Goal: Task Accomplishment & Management: Use online tool/utility

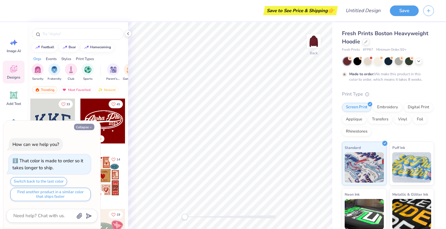
click at [86, 127] on button "Collapse" at bounding box center [84, 127] width 20 height 6
type textarea "x"
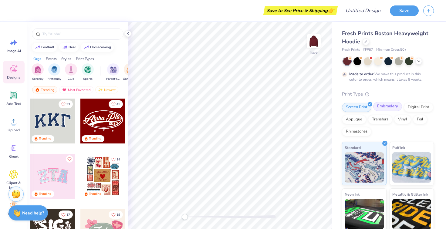
click at [380, 106] on div "Embroidery" at bounding box center [387, 106] width 29 height 9
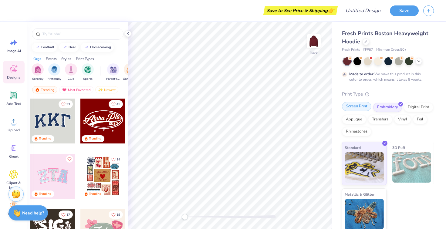
click at [358, 108] on div "Screen Print" at bounding box center [356, 106] width 29 height 9
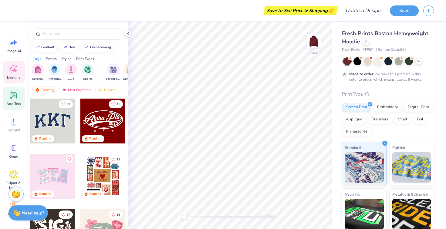
click at [14, 100] on div "Add Text" at bounding box center [14, 98] width 22 height 23
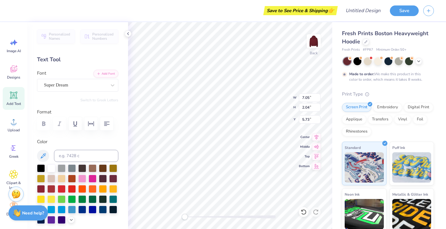
type textarea "S"
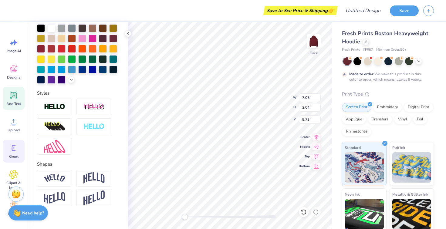
scroll to position [37, 0]
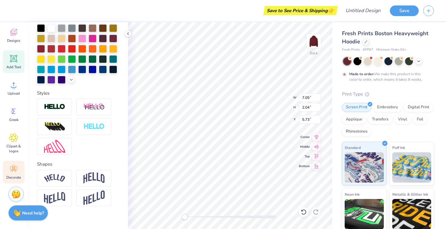
click at [15, 172] on icon at bounding box center [13, 168] width 9 height 9
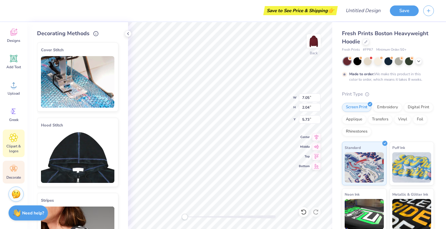
click at [13, 146] on span "Clipart & logos" at bounding box center [14, 149] width 20 height 10
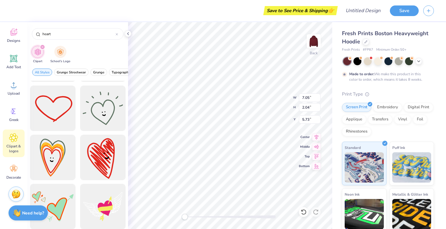
scroll to position [339, 0]
type input "heart"
click at [56, 108] on div at bounding box center [53, 108] width 50 height 50
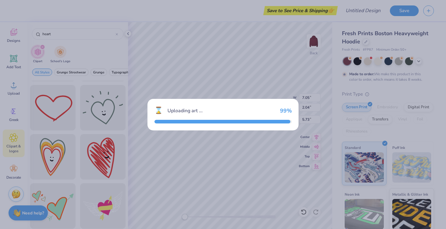
type input "13.92"
type input "9.96"
type input "3.00"
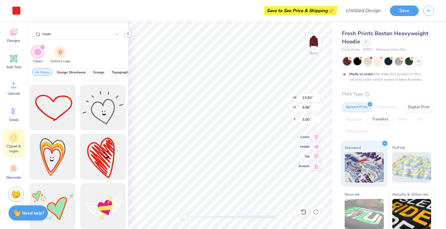
type input "3.81"
type input "2.72"
type input "1.71"
type input "2.12"
type input "5.69"
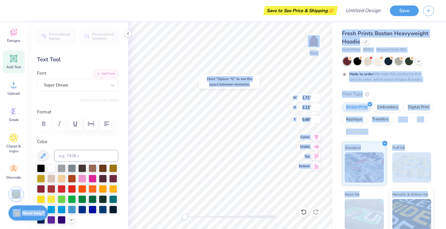
click at [246, 102] on body "Save to See Price & Shipping 👉 Design Title Save Image AI Designs Add Text Uplo…" at bounding box center [223, 114] width 446 height 229
click at [257, 87] on div "Hold “Option ⌥” to see the space between elements." at bounding box center [229, 82] width 61 height 14
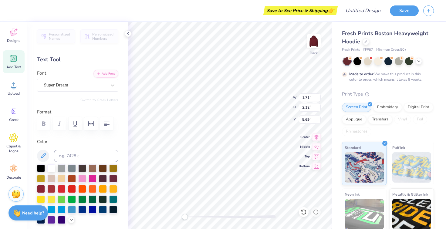
type input "3.81"
type input "2.72"
type input "3.00"
type input "1.71"
type input "2.12"
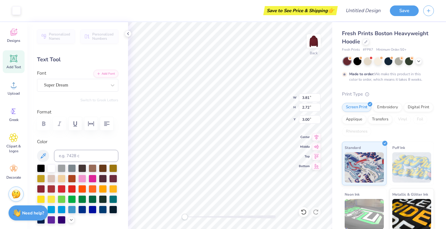
type input "5.69"
type input "3.81"
type input "2.72"
type input "2.54"
type input "1.82"
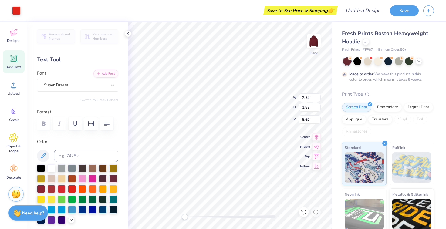
type input "1.71"
type input "2.12"
type input "2.54"
type input "1.82"
click at [100, 72] on icon "button" at bounding box center [99, 73] width 4 height 4
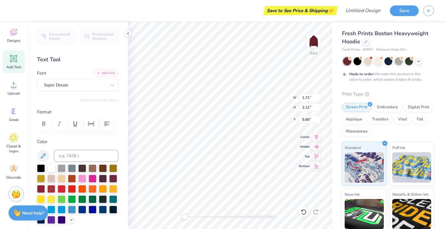
scroll to position [0, 0]
type textarea "S RT"
click at [13, 144] on span "Clipart & logos" at bounding box center [14, 149] width 20 height 10
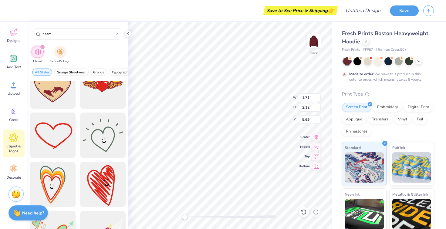
scroll to position [313, 0]
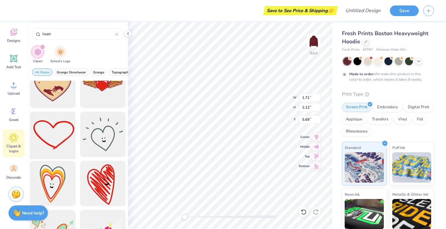
click at [59, 133] on div at bounding box center [53, 134] width 50 height 50
type input "13.92"
type input "9.96"
type input "3.00"
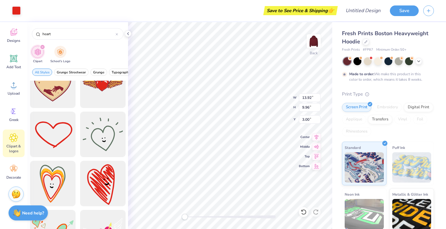
type input "1.96"
type input "1.40"
type input "6.02"
type input "2.12"
type input "5.69"
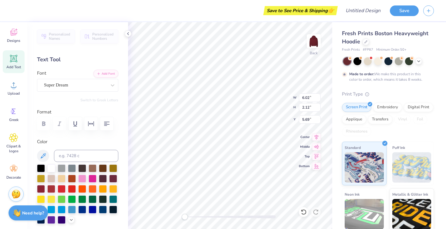
type textarea "S RT"
type input "1.96"
type input "1.40"
type input "3.00"
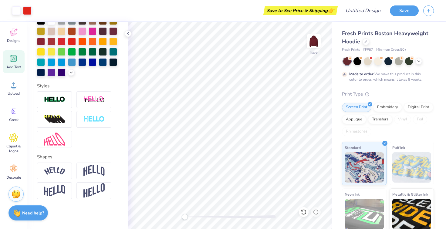
scroll to position [0, 0]
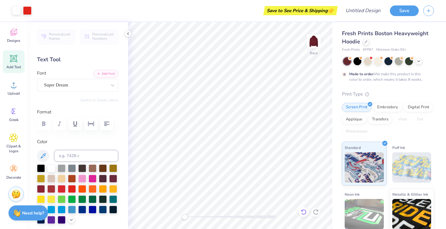
click at [302, 212] on icon at bounding box center [303, 212] width 6 height 6
click at [315, 213] on icon at bounding box center [316, 212] width 6 height 6
click at [403, 12] on button "Save" at bounding box center [404, 10] width 29 height 11
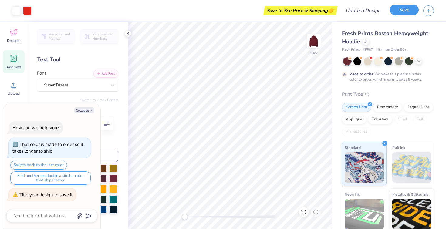
click at [405, 7] on button "Save" at bounding box center [404, 10] width 29 height 11
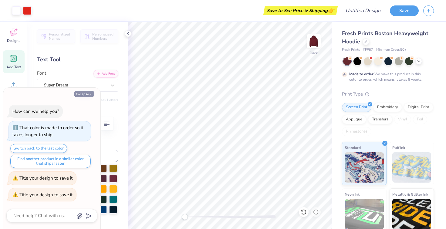
click at [87, 95] on button "Collapse" at bounding box center [84, 94] width 20 height 6
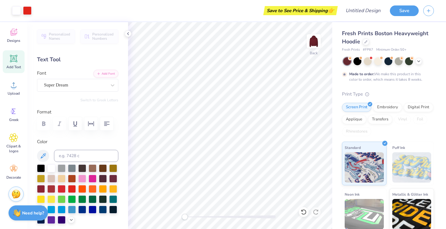
scroll to position [50, 0]
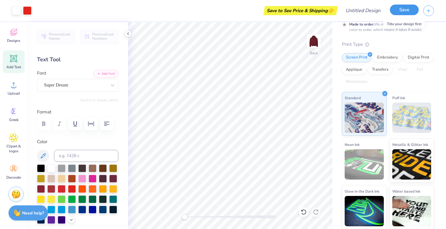
click at [408, 6] on button "Save" at bounding box center [404, 10] width 29 height 11
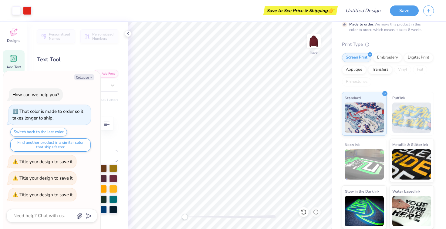
click at [32, 159] on div "Title your design to save it" at bounding box center [45, 162] width 53 height 6
click at [75, 85] on div "How can we help you? That color is made to order so it takes longer to ship. Sw…" at bounding box center [51, 144] width 91 height 122
click at [84, 74] on button "Collapse" at bounding box center [84, 77] width 20 height 6
type textarea "x"
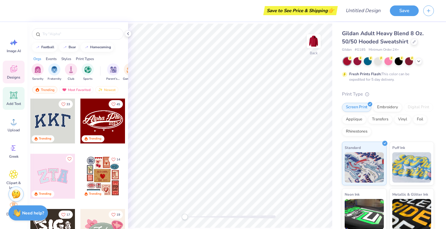
click at [12, 99] on icon at bounding box center [13, 95] width 9 height 9
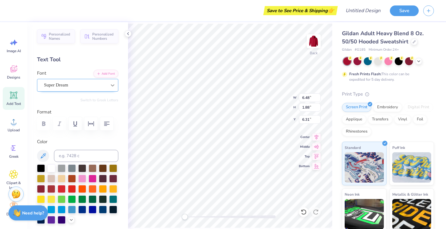
click at [108, 82] on div at bounding box center [112, 85] width 11 height 11
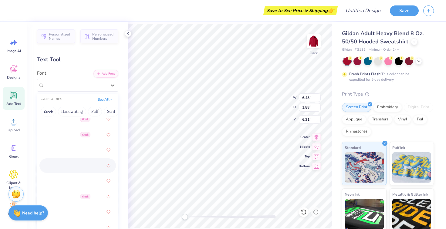
scroll to position [388, 0]
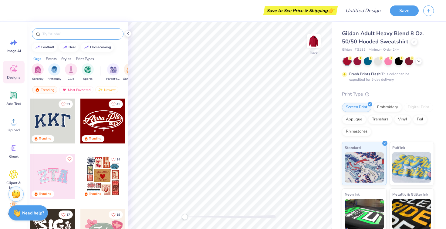
click at [55, 35] on input "text" at bounding box center [81, 34] width 78 height 6
type input "S"
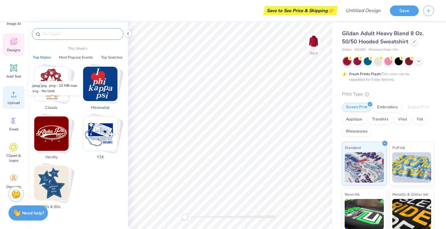
scroll to position [37, 0]
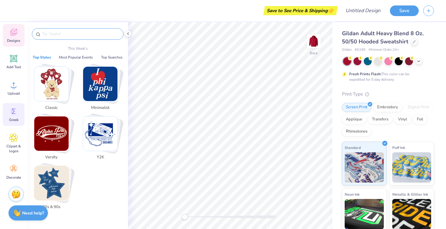
click at [13, 112] on circle at bounding box center [13, 111] width 4 height 4
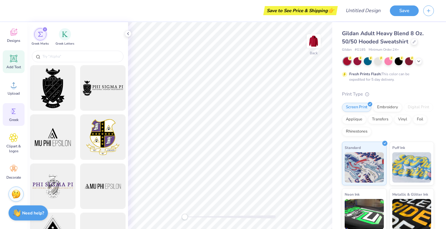
click at [15, 60] on icon at bounding box center [14, 59] width 6 height 6
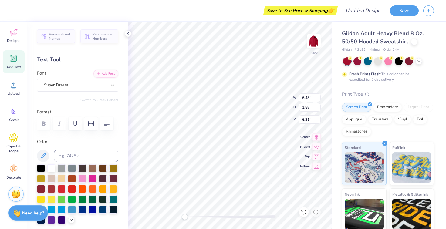
type textarea "T"
type textarea "S RT"
click at [13, 145] on span "Clipart & logos" at bounding box center [14, 149] width 20 height 10
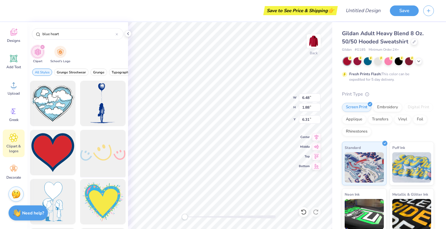
type input "blue heart"
click at [17, 173] on icon at bounding box center [13, 168] width 9 height 9
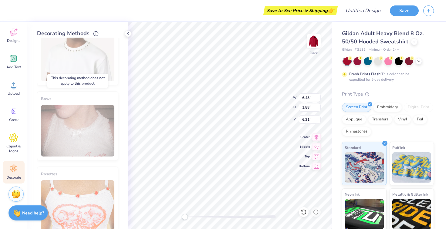
scroll to position [340, 0]
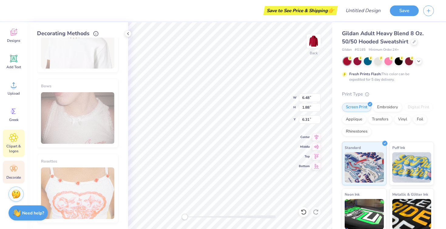
click at [12, 145] on span "Clipart & logos" at bounding box center [14, 149] width 20 height 10
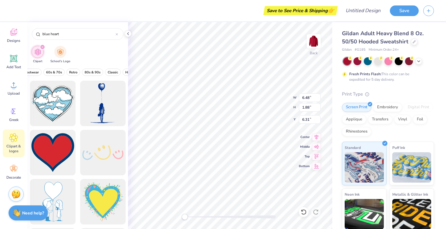
scroll to position [0, 251]
click at [61, 54] on img "filter for School's Logo" at bounding box center [60, 51] width 7 height 7
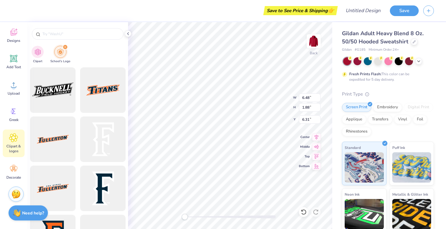
scroll to position [1626, 0]
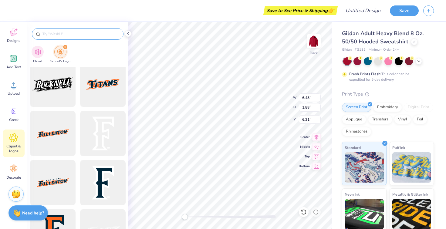
click at [56, 33] on input "text" at bounding box center [81, 34] width 78 height 6
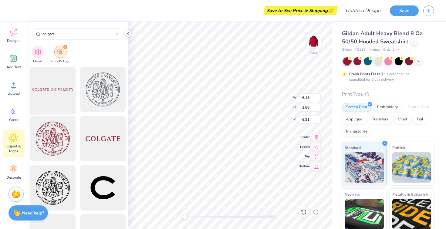
type input "colgate"
click at [54, 91] on div at bounding box center [53, 90] width 50 height 50
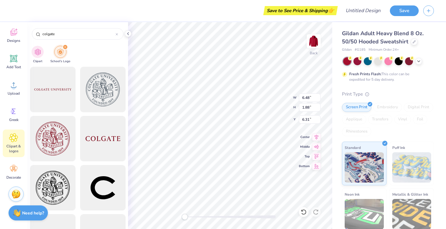
type input "15.00"
type input "0.87"
type input "3.00"
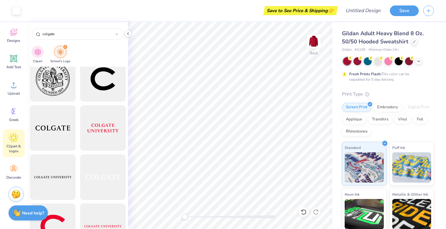
scroll to position [0, 0]
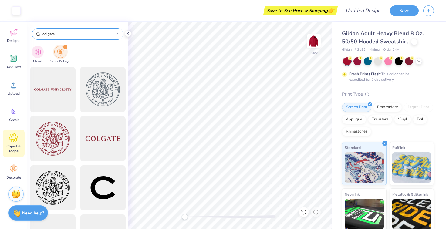
click at [116, 34] on icon at bounding box center [117, 34] width 2 height 2
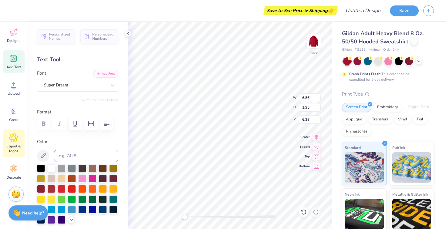
click at [12, 147] on span "Clipart & logos" at bounding box center [14, 149] width 20 height 10
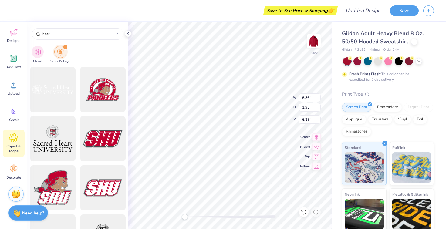
type input "hear"
click at [64, 48] on icon "filter for School's Logo" at bounding box center [65, 47] width 2 height 2
click at [64, 45] on div "filter for School's Logo" at bounding box center [64, 46] width 5 height 5
click at [118, 34] on icon at bounding box center [116, 34] width 2 height 2
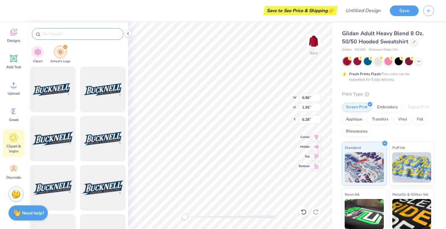
click at [64, 48] on icon "filter for School's Logo" at bounding box center [65, 47] width 2 height 2
click at [64, 45] on div "filter for School's Logo" at bounding box center [64, 46] width 5 height 5
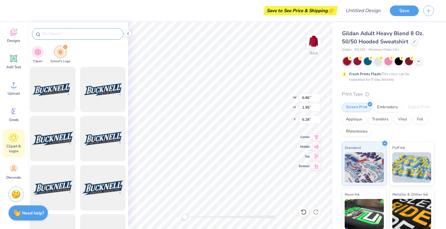
click at [18, 152] on span "Clipart & logos" at bounding box center [14, 149] width 20 height 10
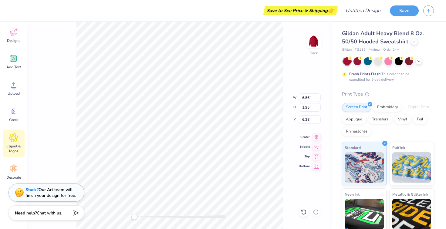
click at [10, 142] on div "Clipart & logos" at bounding box center [14, 143] width 22 height 28
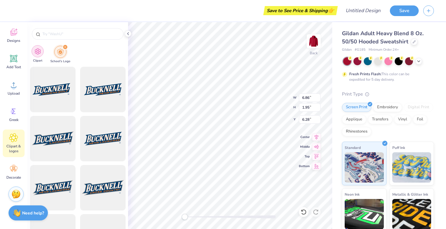
click at [40, 54] on img "filter for Clipart" at bounding box center [37, 51] width 7 height 7
type input "blue heart"
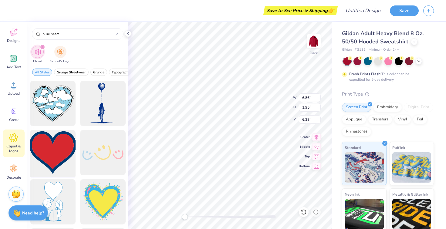
click at [50, 148] on div at bounding box center [53, 153] width 50 height 50
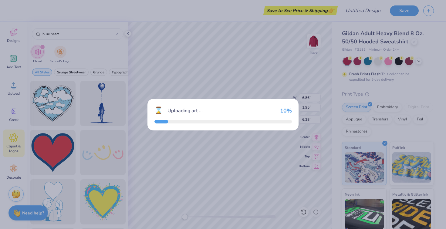
type input "12.10"
type input "10.96"
type input "3.00"
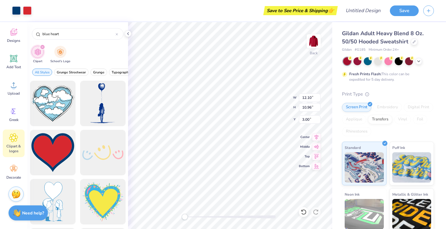
type input "2.82"
type input "2.56"
type input "2.41"
type input "2.19"
type input "6.28"
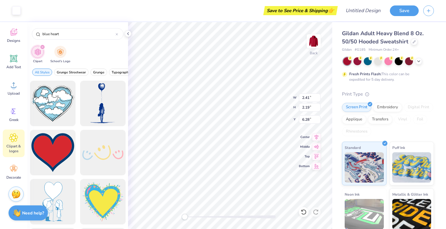
type input "6.86"
type input "1.95"
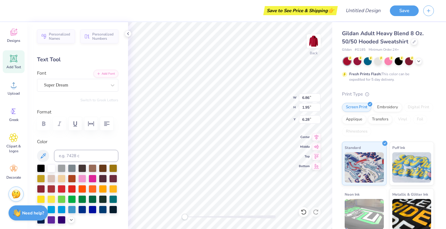
type input "2.41"
type input "2.19"
type input "6.16"
type input "6.86"
type input "1.95"
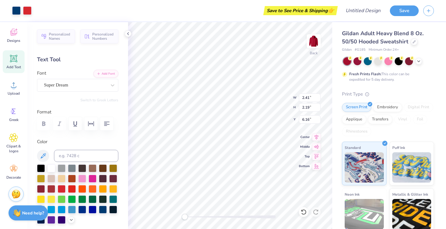
type input "3.58"
type input "2.41"
type input "2.19"
type input "8.69"
type input "2.47"
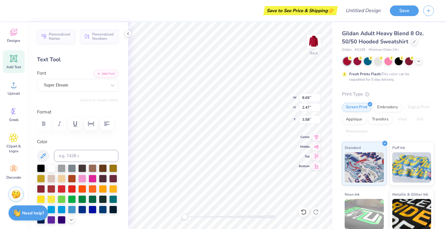
type input "2.15"
type input "1.82"
type input "3.71"
type input "8.69"
type input "2.47"
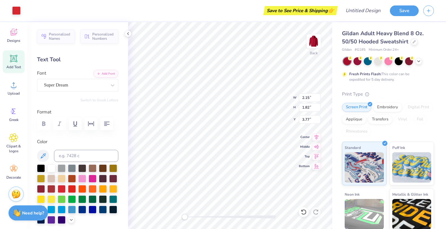
type input "3.58"
